Goal: Task Accomplishment & Management: Complete application form

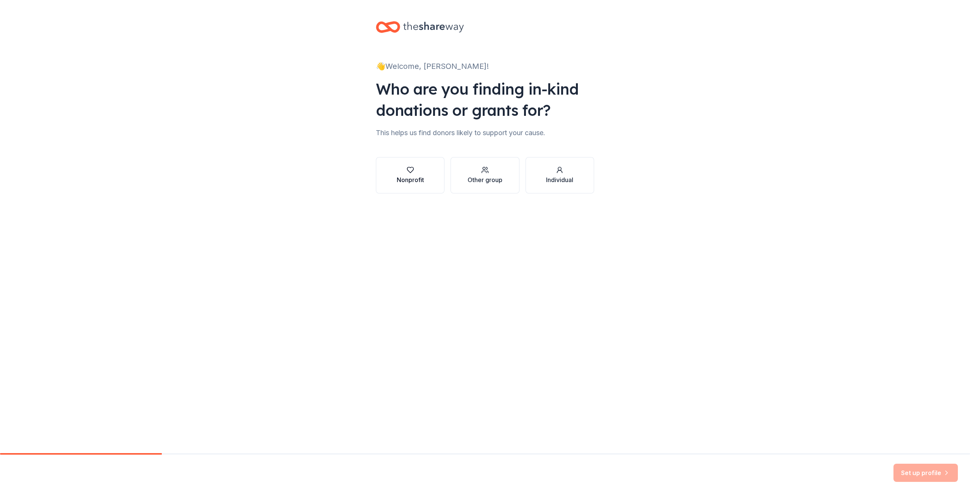
click at [406, 170] on icon "button" at bounding box center [410, 170] width 8 height 8
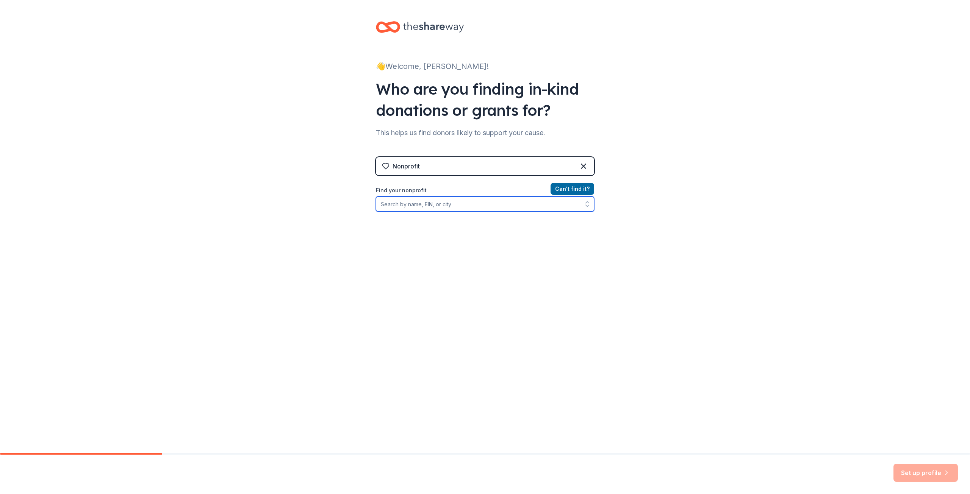
click at [401, 203] on input "Find your nonprofit" at bounding box center [485, 204] width 218 height 15
click at [384, 166] on icon at bounding box center [386, 166] width 8 height 8
click at [408, 208] on input "Find your nonprofit" at bounding box center [485, 204] width 218 height 15
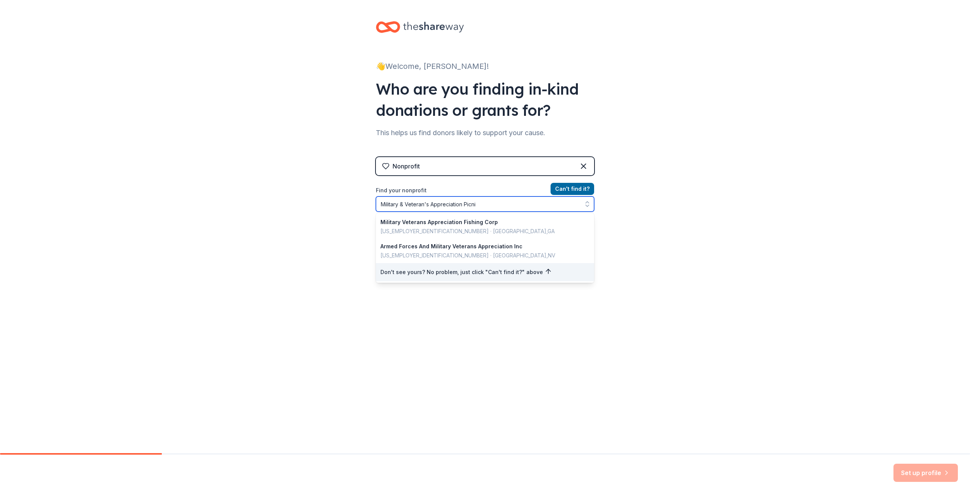
type input "Military & Veteran's Appreciation Picnic"
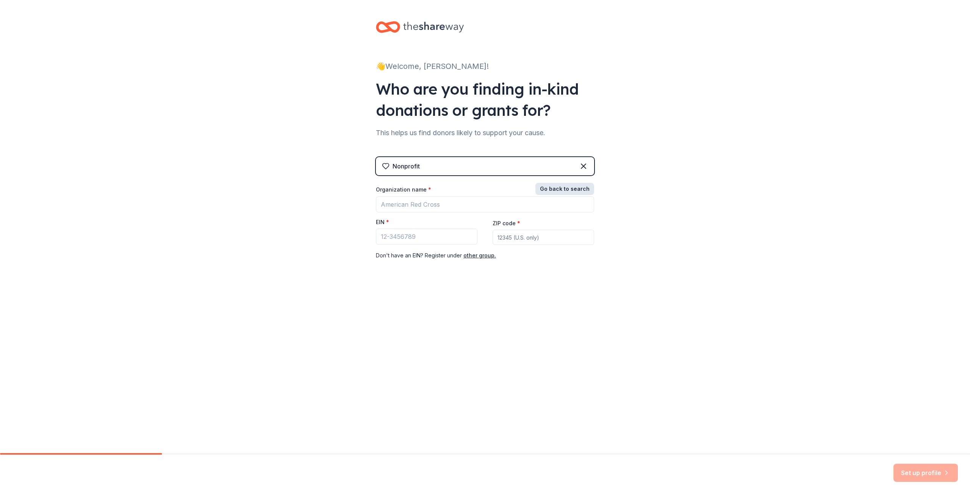
click at [572, 187] on button "Go back to search" at bounding box center [564, 189] width 59 height 12
click at [570, 188] on button "Can ' t find it?" at bounding box center [572, 189] width 44 height 12
click at [388, 235] on input "EIN *" at bounding box center [426, 237] width 101 height 16
type input "[US_EMPLOYER_IDENTIFICATION_NUMBER]"
click at [510, 240] on input "ZIP code *" at bounding box center [542, 237] width 101 height 15
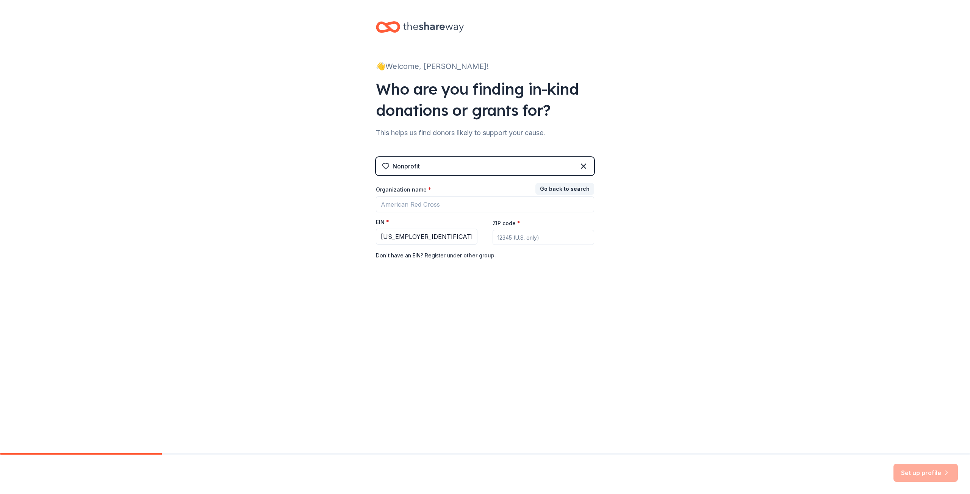
click at [507, 238] on input "ZIP code *" at bounding box center [542, 237] width 101 height 15
type input "25507"
click at [408, 204] on input "Organization name *" at bounding box center [485, 205] width 218 height 16
click at [411, 202] on input "Organization name *" at bounding box center [485, 205] width 218 height 16
drag, startPoint x: 573, startPoint y: 341, endPoint x: 524, endPoint y: 317, distance: 54.9
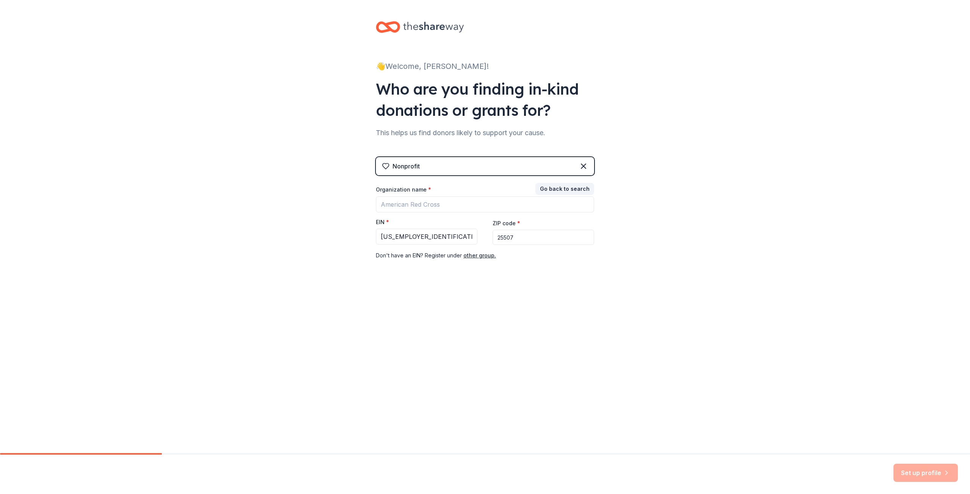
click at [571, 340] on div "👋 Welcome, [PERSON_NAME]! Who are you finding in-kind donations or grants for? …" at bounding box center [485, 226] width 970 height 453
click at [403, 204] on input "Organization name *" at bounding box center [485, 205] width 218 height 16
click at [404, 167] on div "Nonprofit" at bounding box center [405, 166] width 27 height 9
click at [384, 167] on icon at bounding box center [386, 166] width 8 height 8
click at [399, 208] on input "Organization name *" at bounding box center [485, 205] width 218 height 16
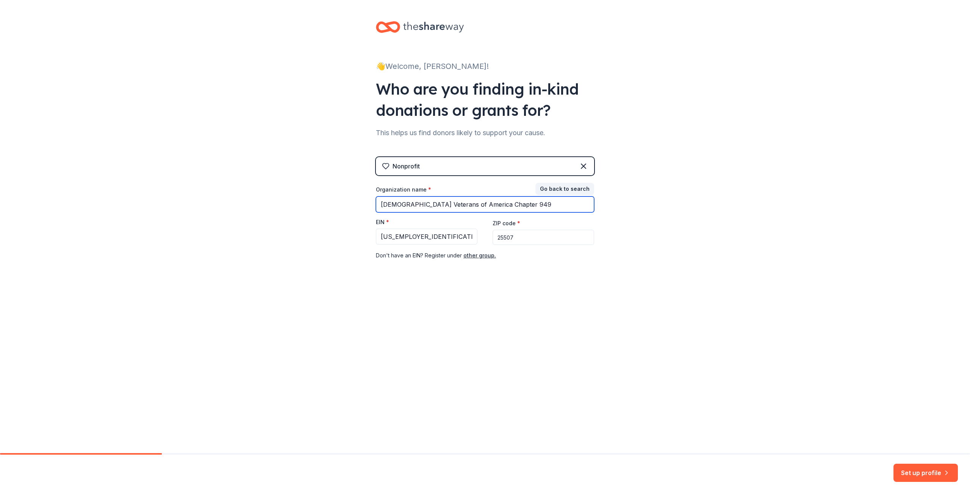
type input "[DEMOGRAPHIC_DATA] Veterans of America Chapter 949"
